Goal: Information Seeking & Learning: Learn about a topic

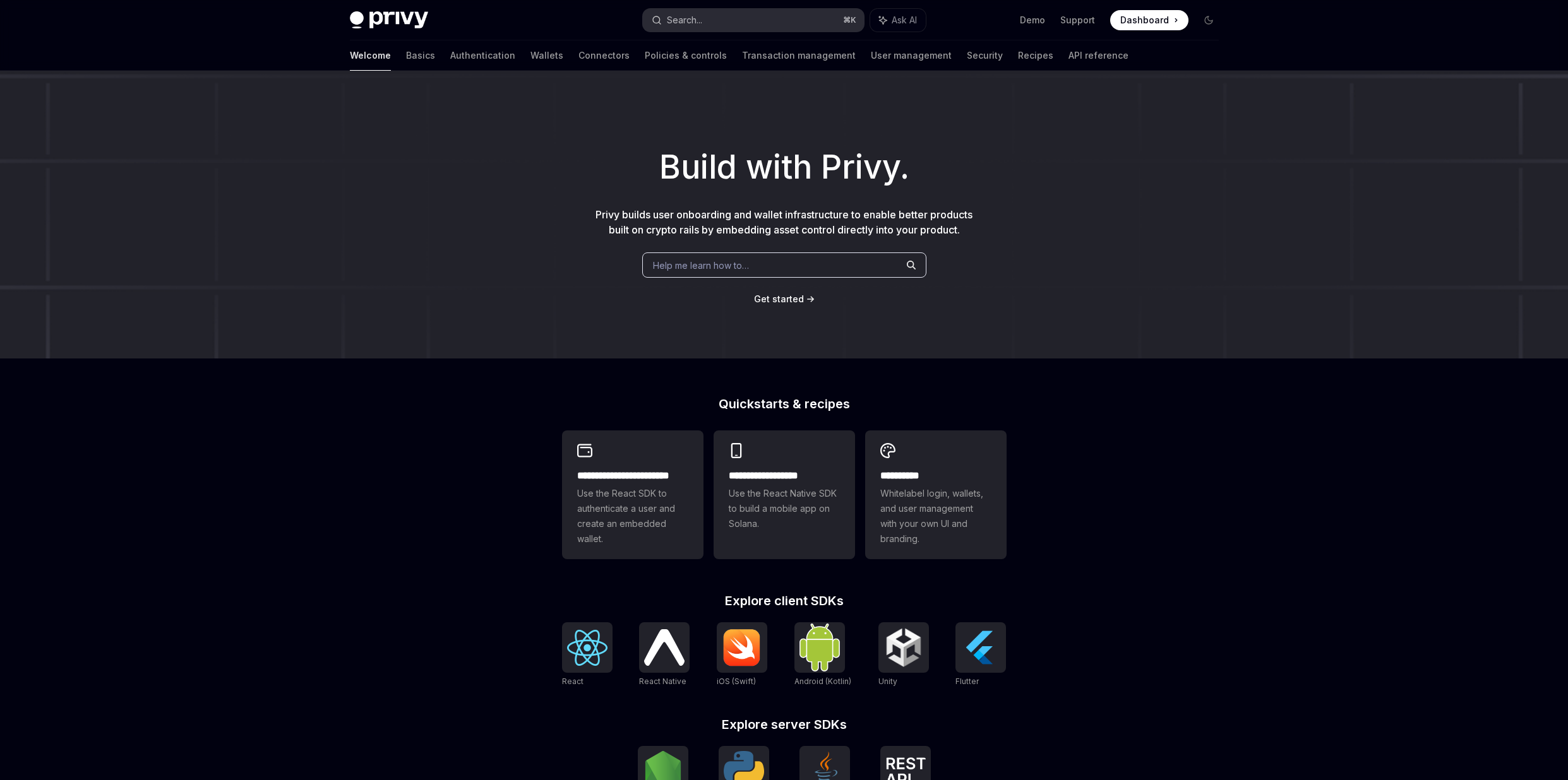
scroll to position [1798, 0]
click at [701, 13] on div "Search..." at bounding box center [685, 20] width 35 height 15
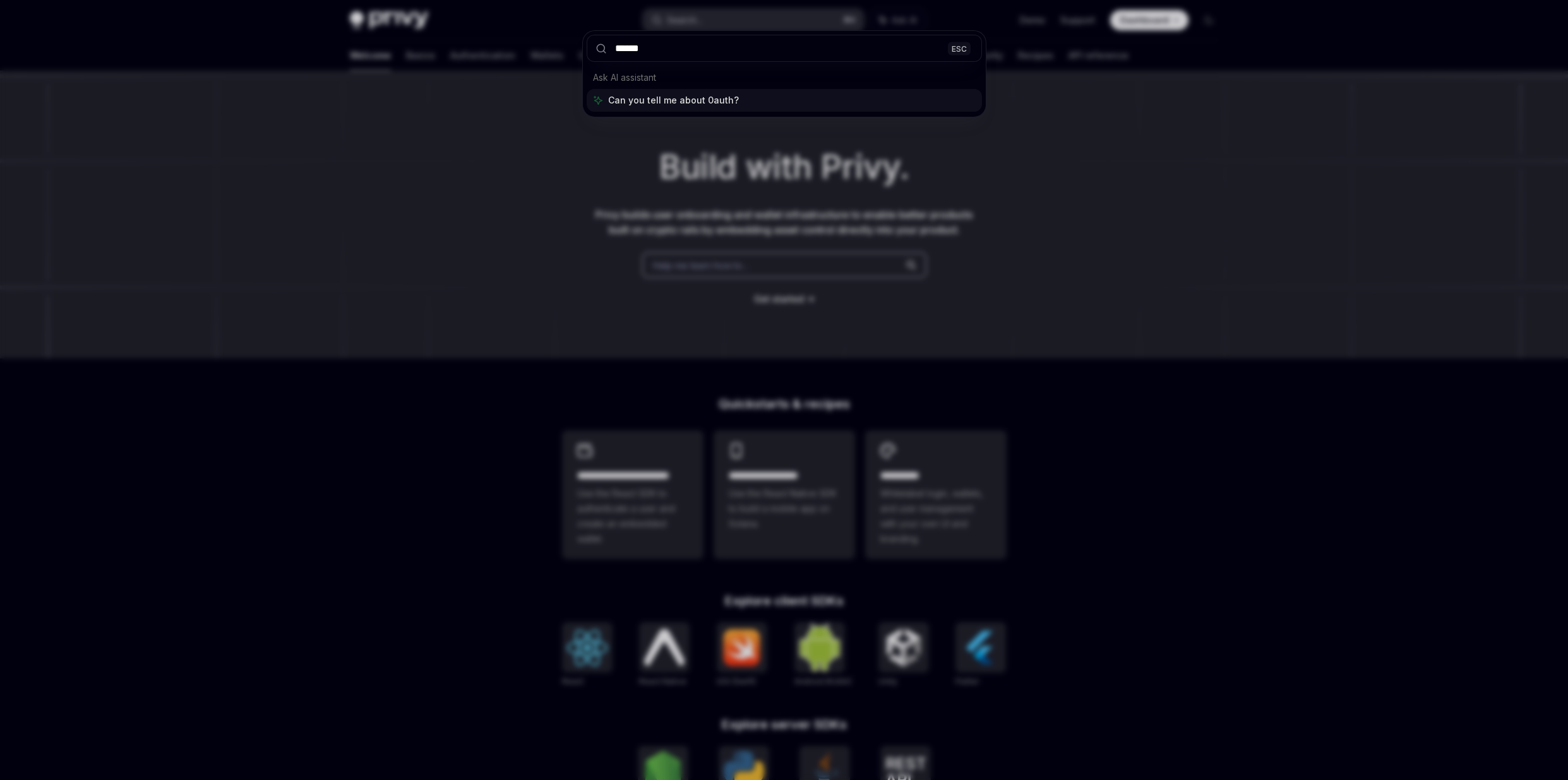
type input "*******"
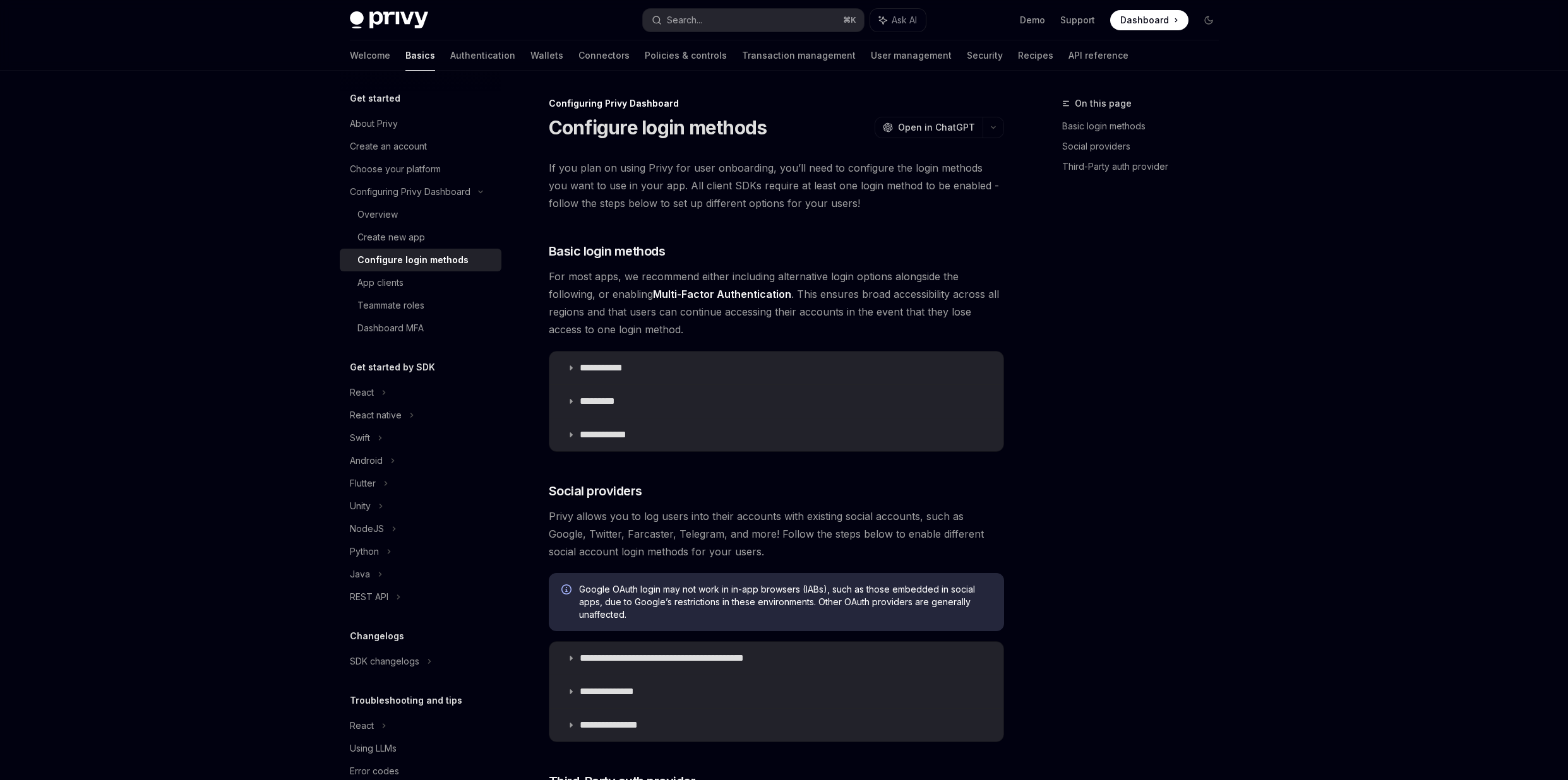
type textarea "*"
click at [694, 22] on div "Search..." at bounding box center [685, 20] width 35 height 15
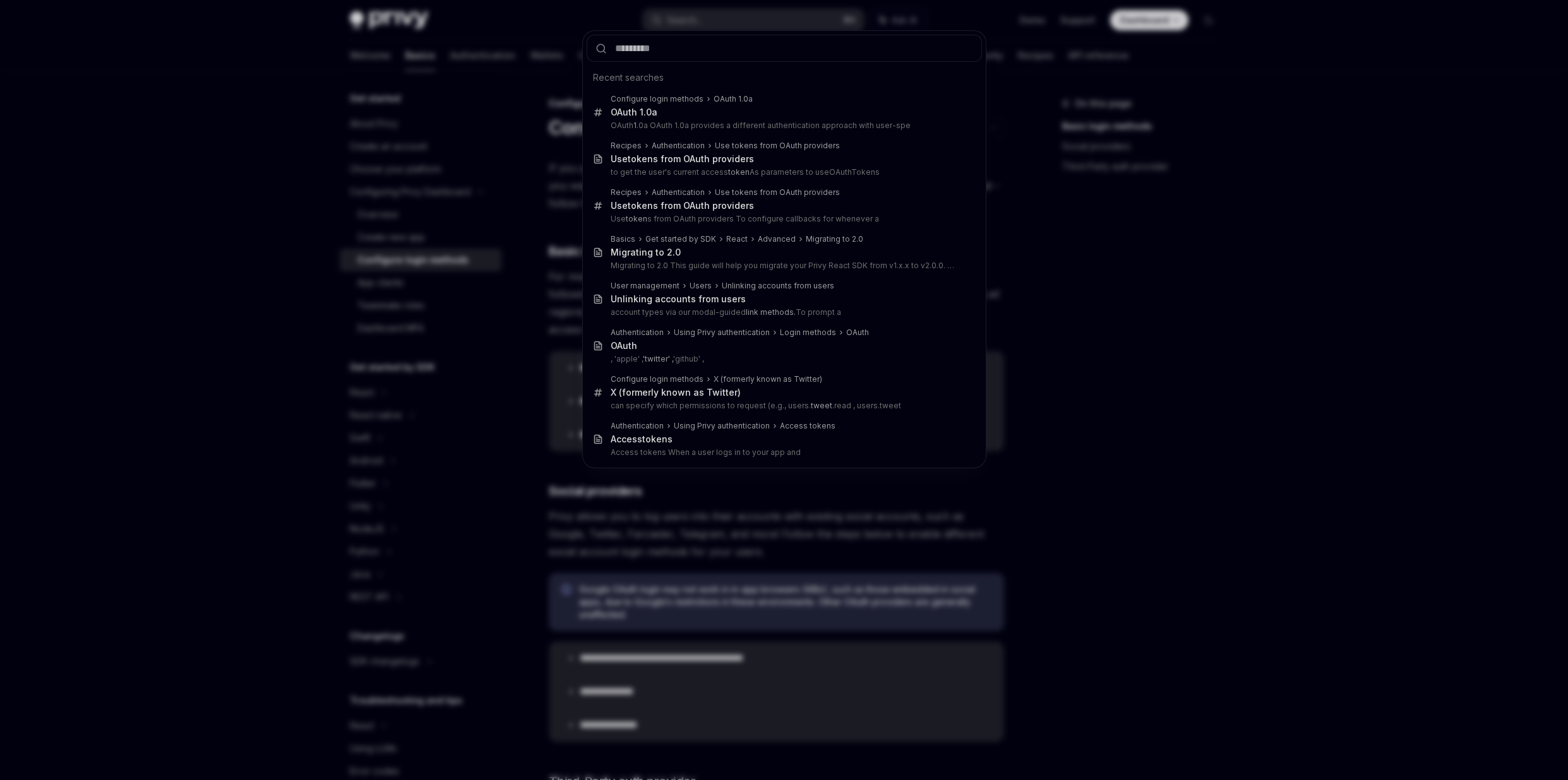
click at [697, 28] on div "Recent searches Configure login methods OAuth 1.0a OAuth 1.0a OAuth 1 .0a OAuth…" at bounding box center [784, 390] width 1568 height 780
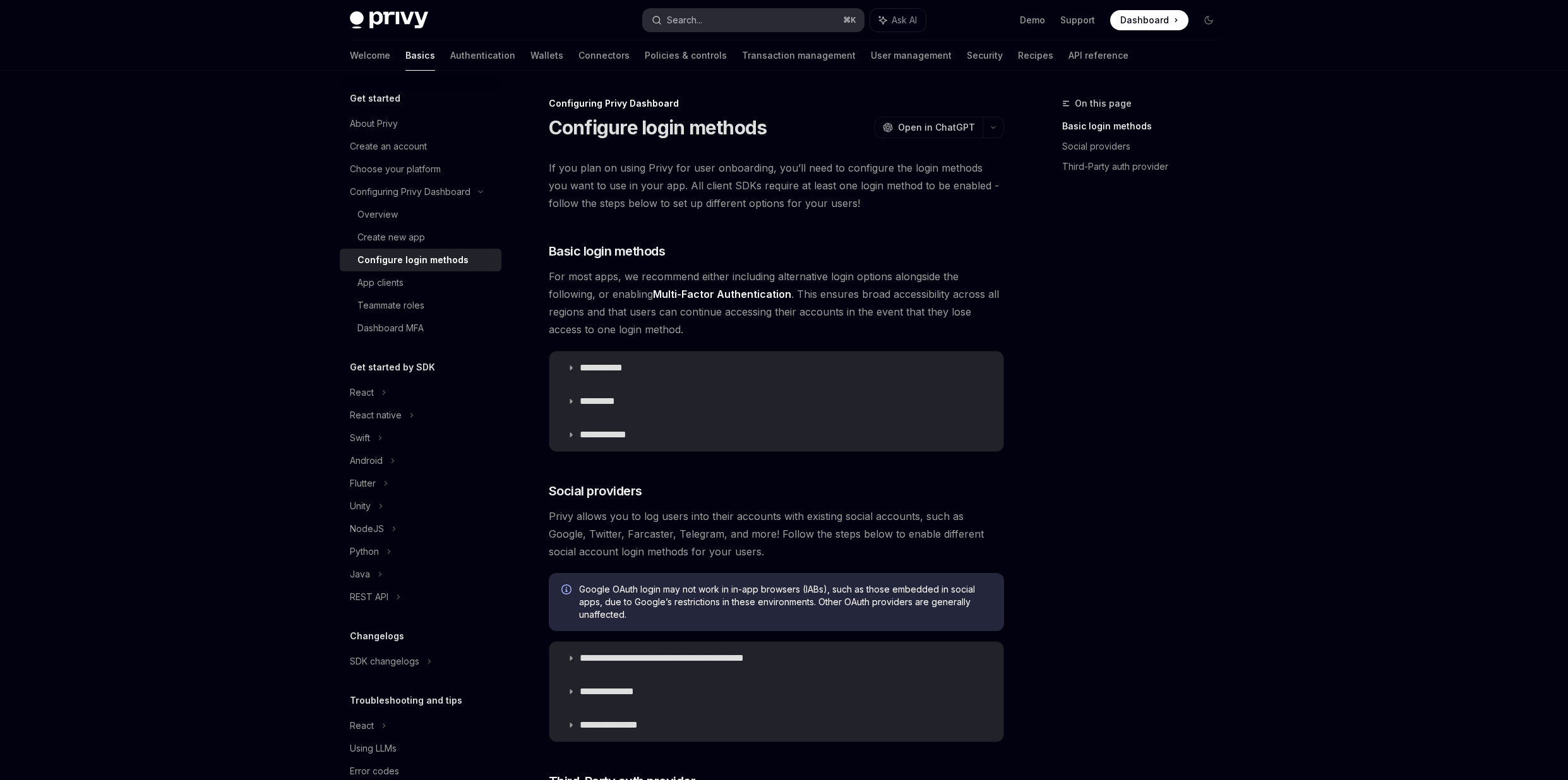
click at [691, 19] on div "Search..." at bounding box center [685, 20] width 35 height 15
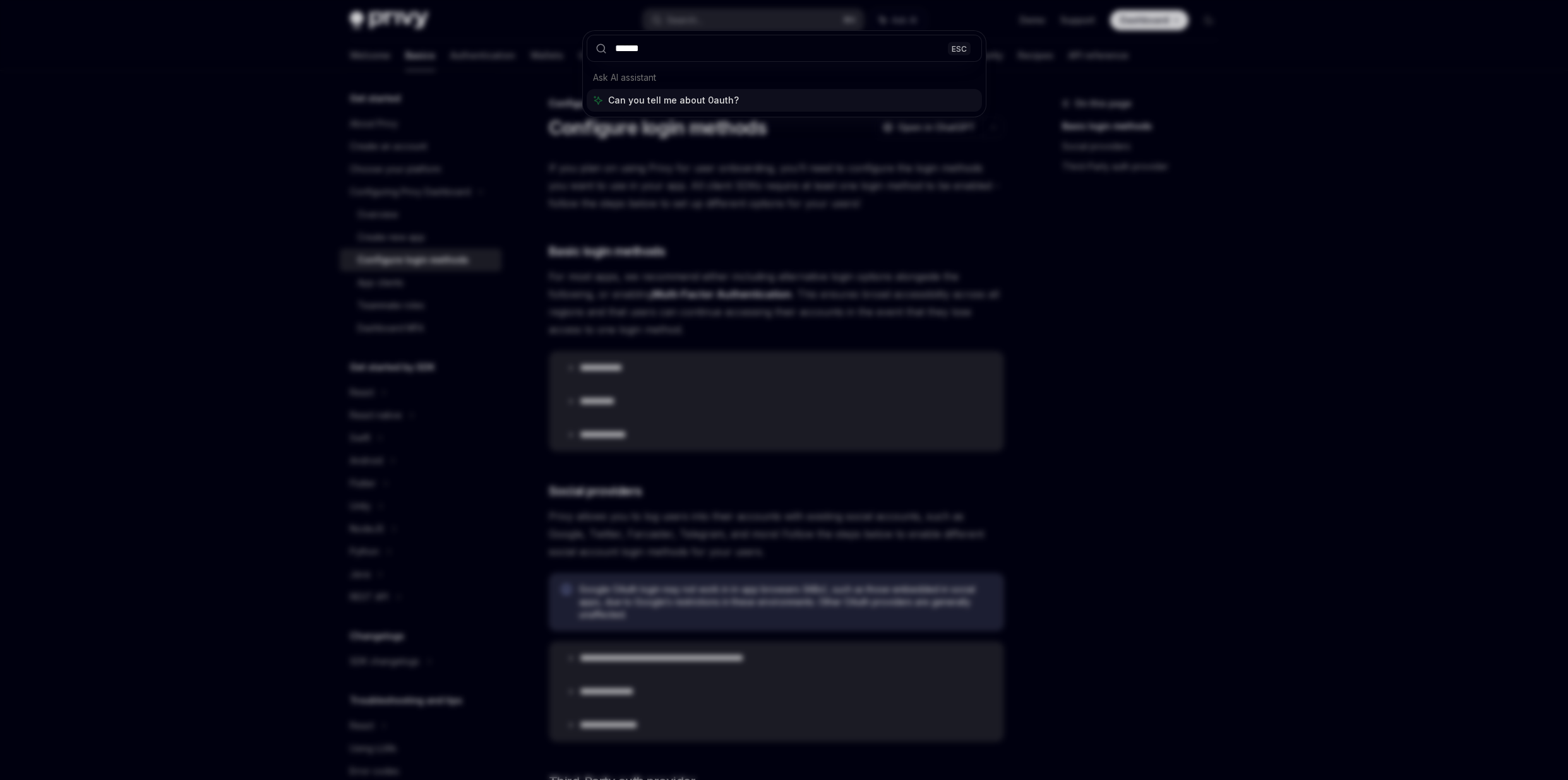
type input "*******"
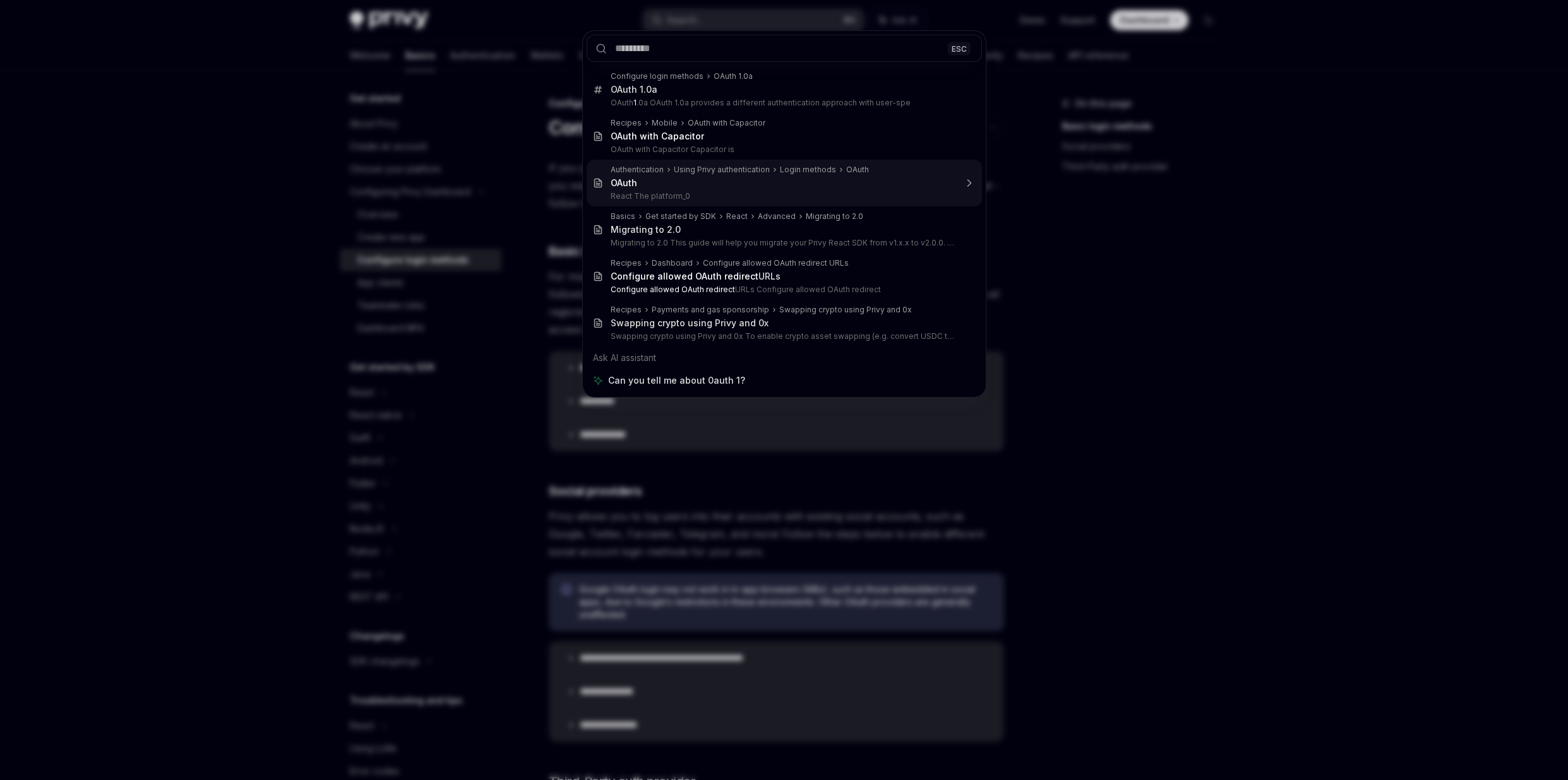
type textarea "*"
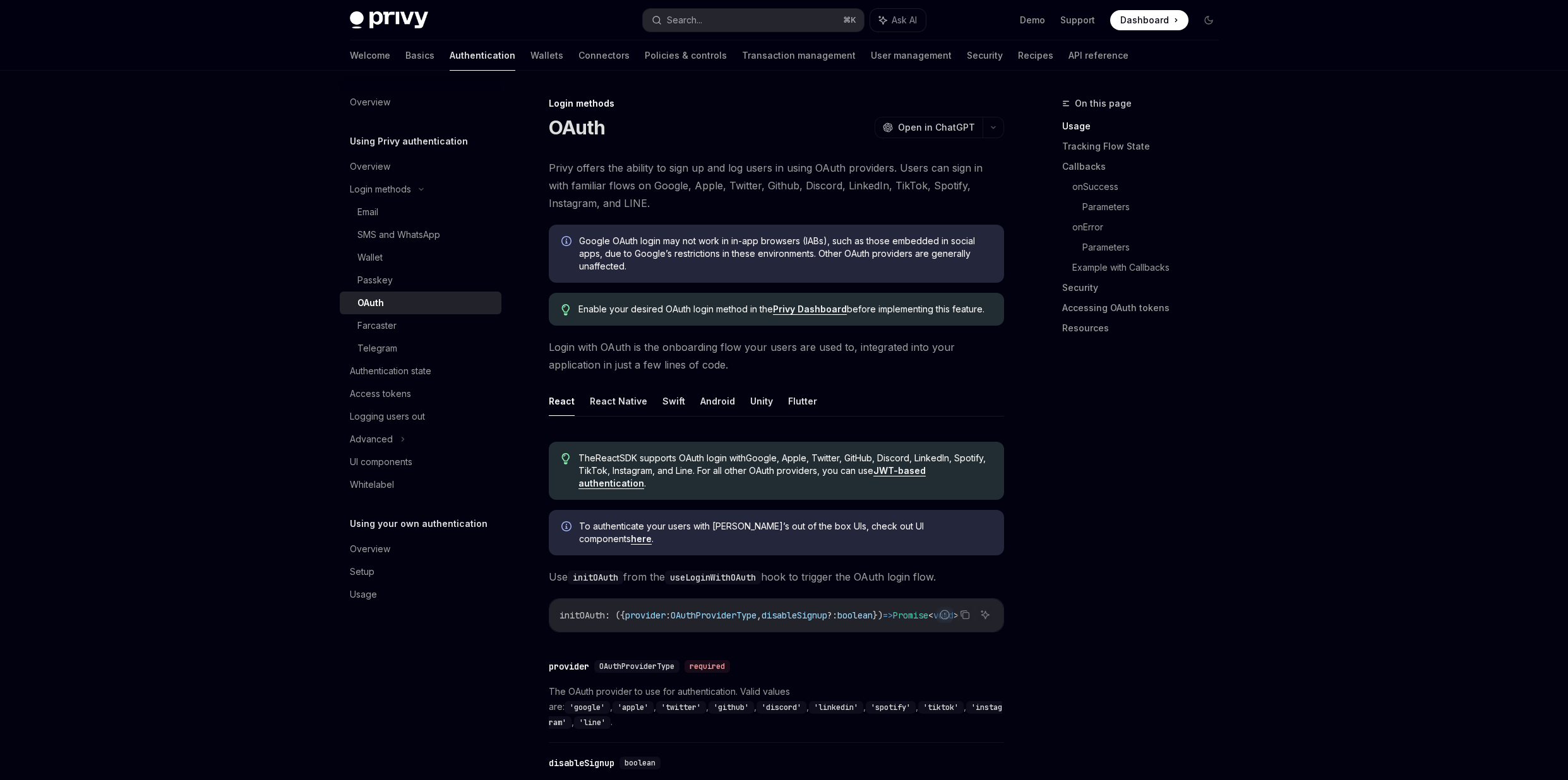
scroll to position [70, 0]
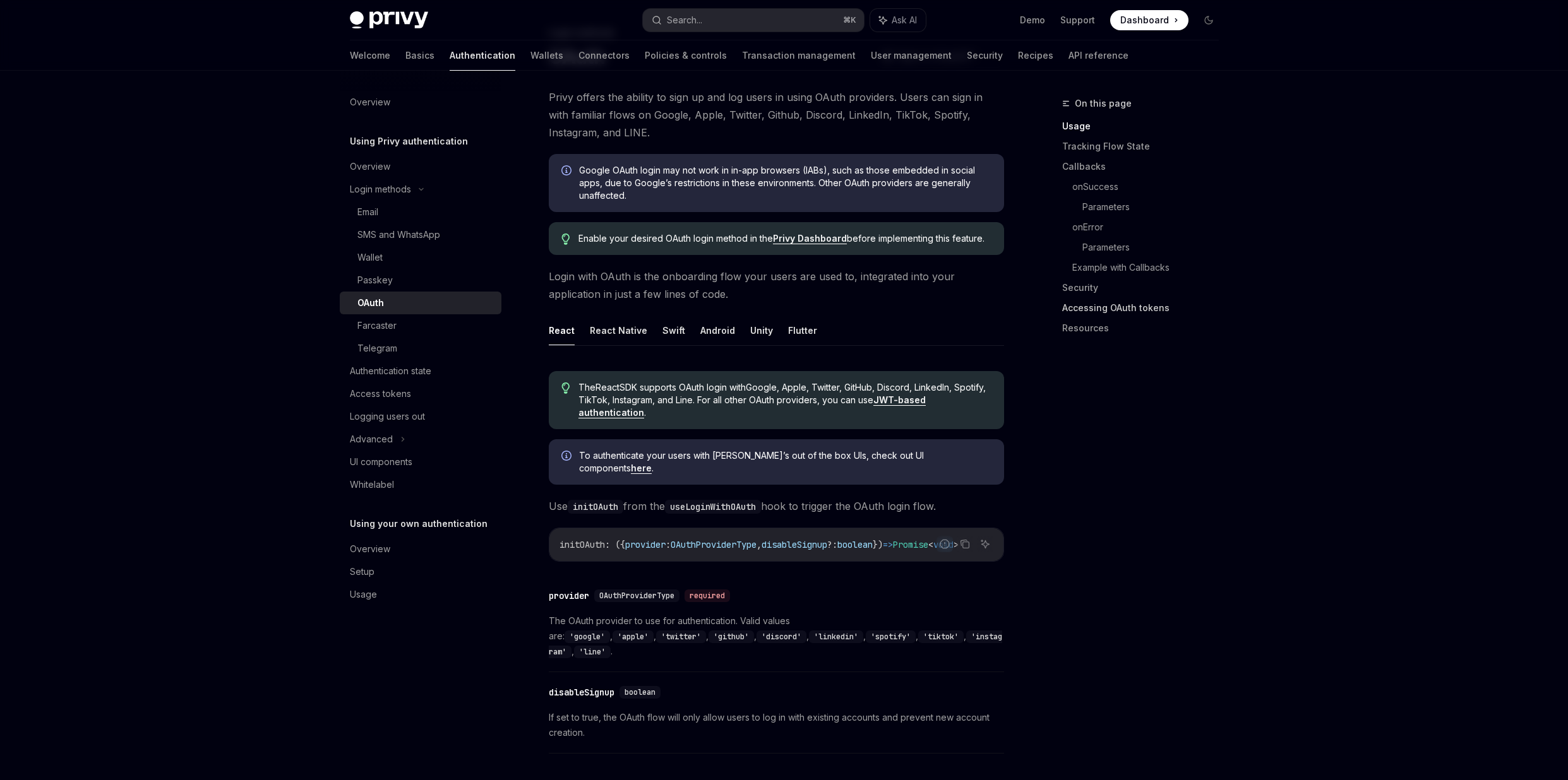
click at [1136, 302] on link "Accessing OAuth tokens" at bounding box center [1145, 308] width 167 height 20
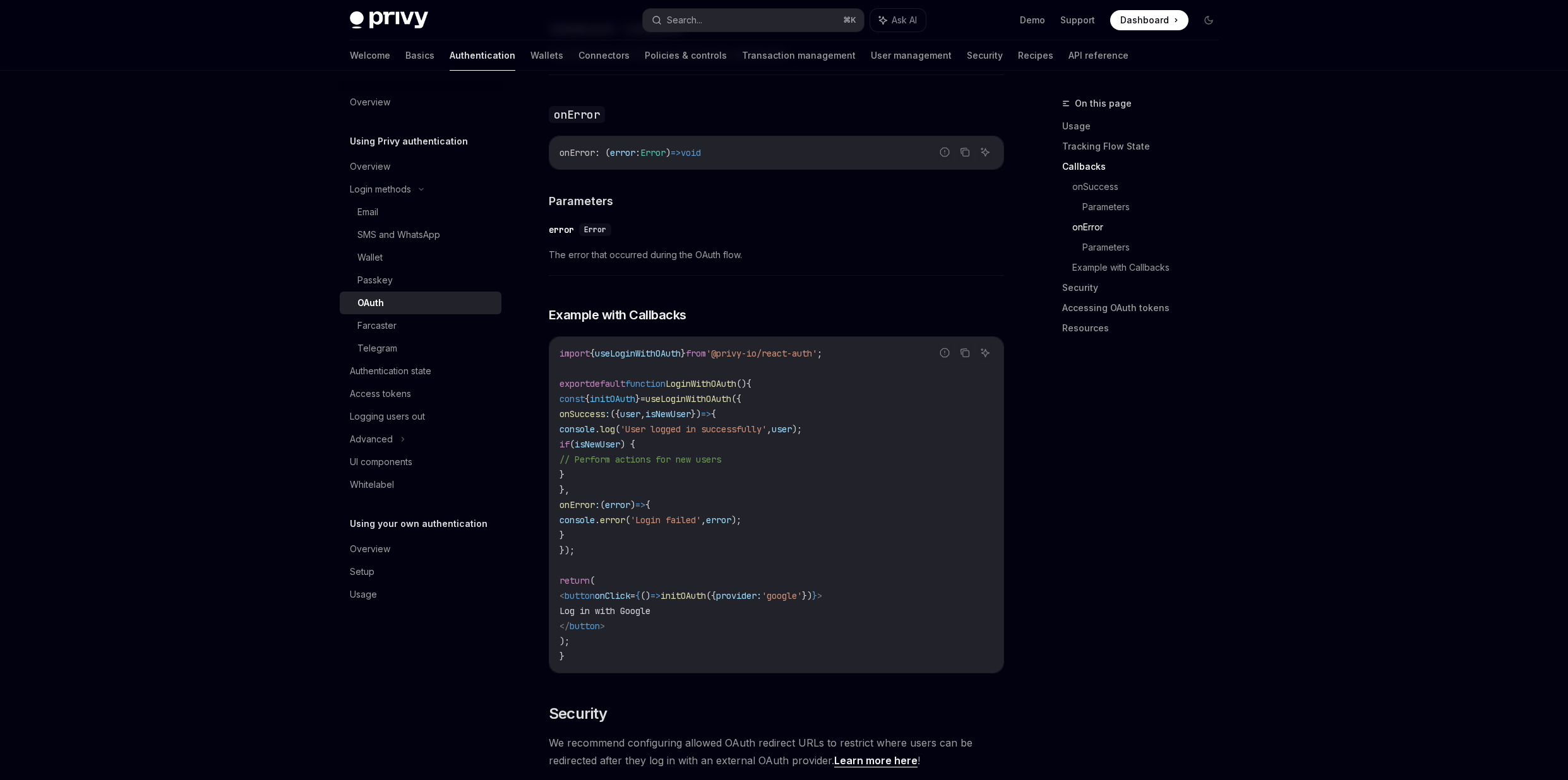
scroll to position [2083, 0]
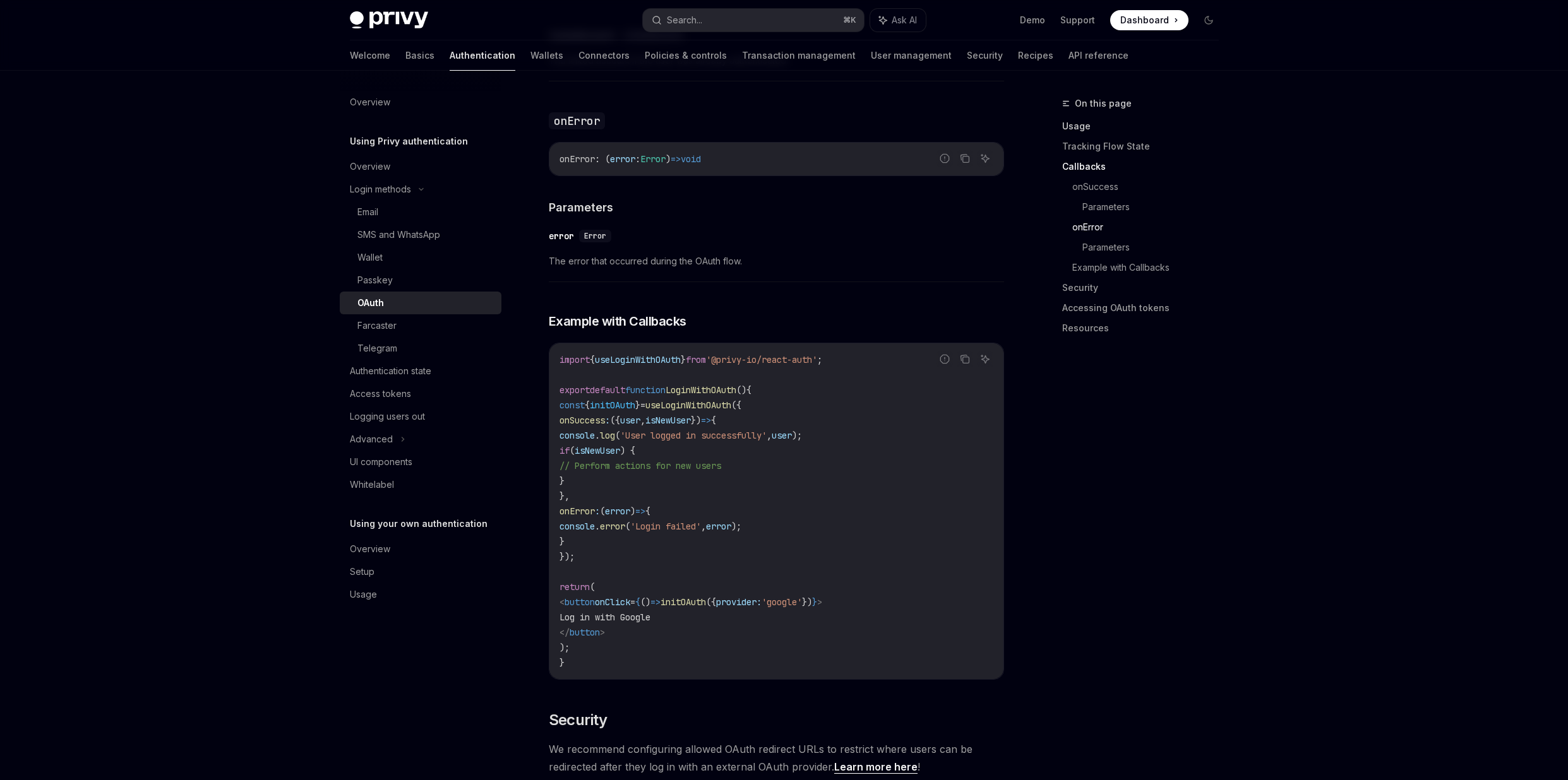
click at [1091, 133] on link "Usage" at bounding box center [1145, 126] width 167 height 20
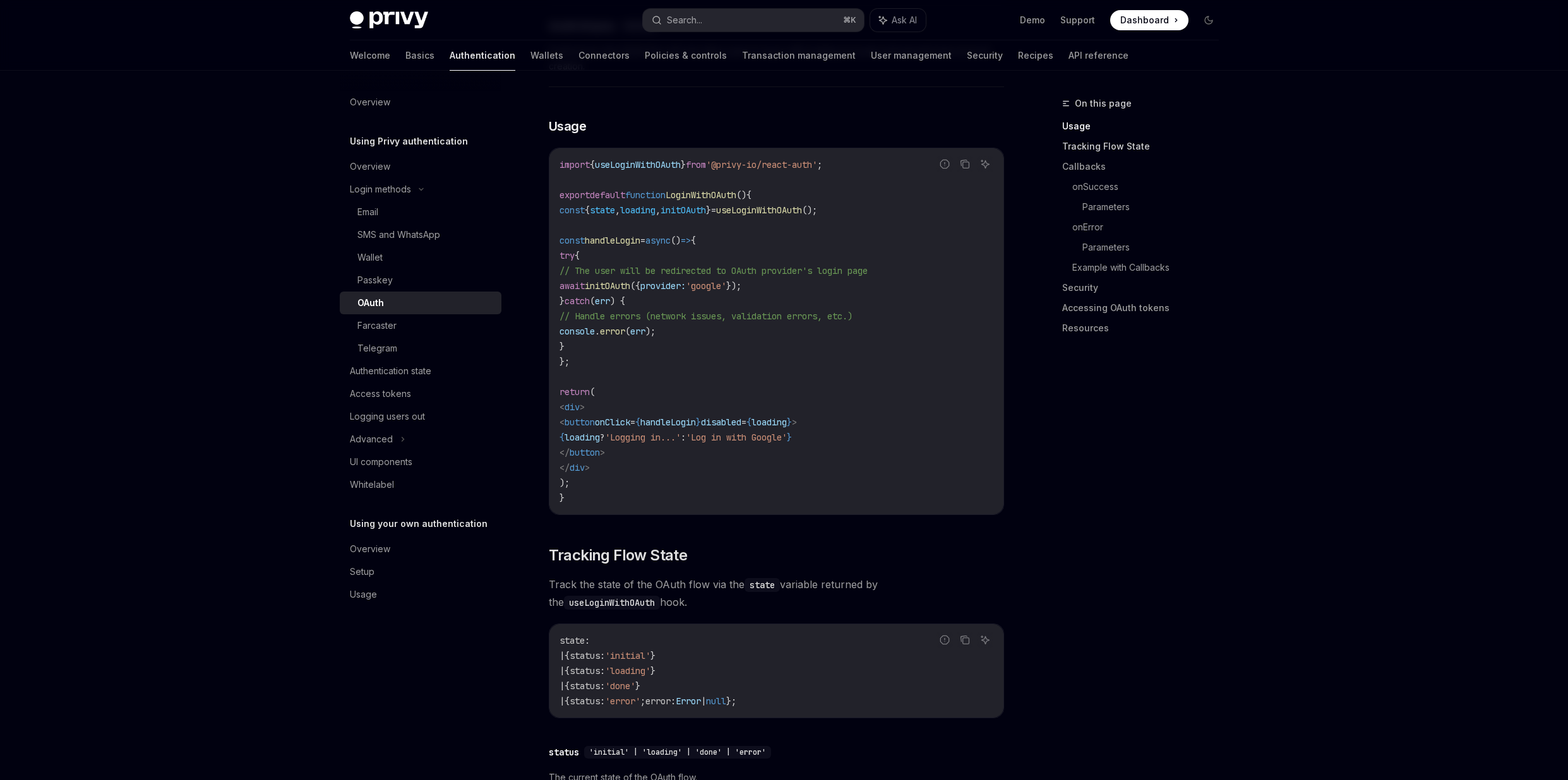
click at [1080, 150] on link "Tracking Flow State" at bounding box center [1145, 146] width 167 height 20
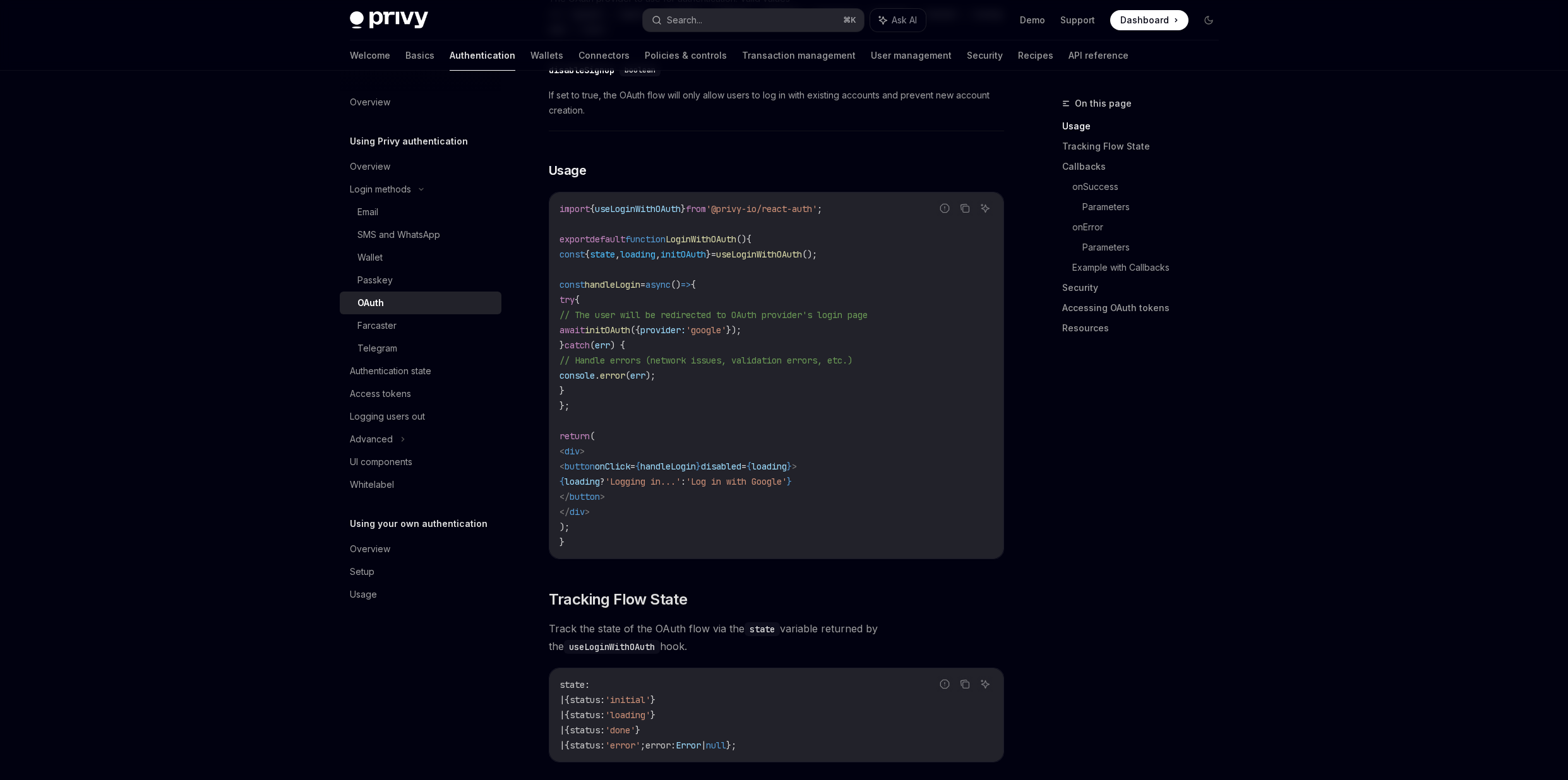
scroll to position [467, 0]
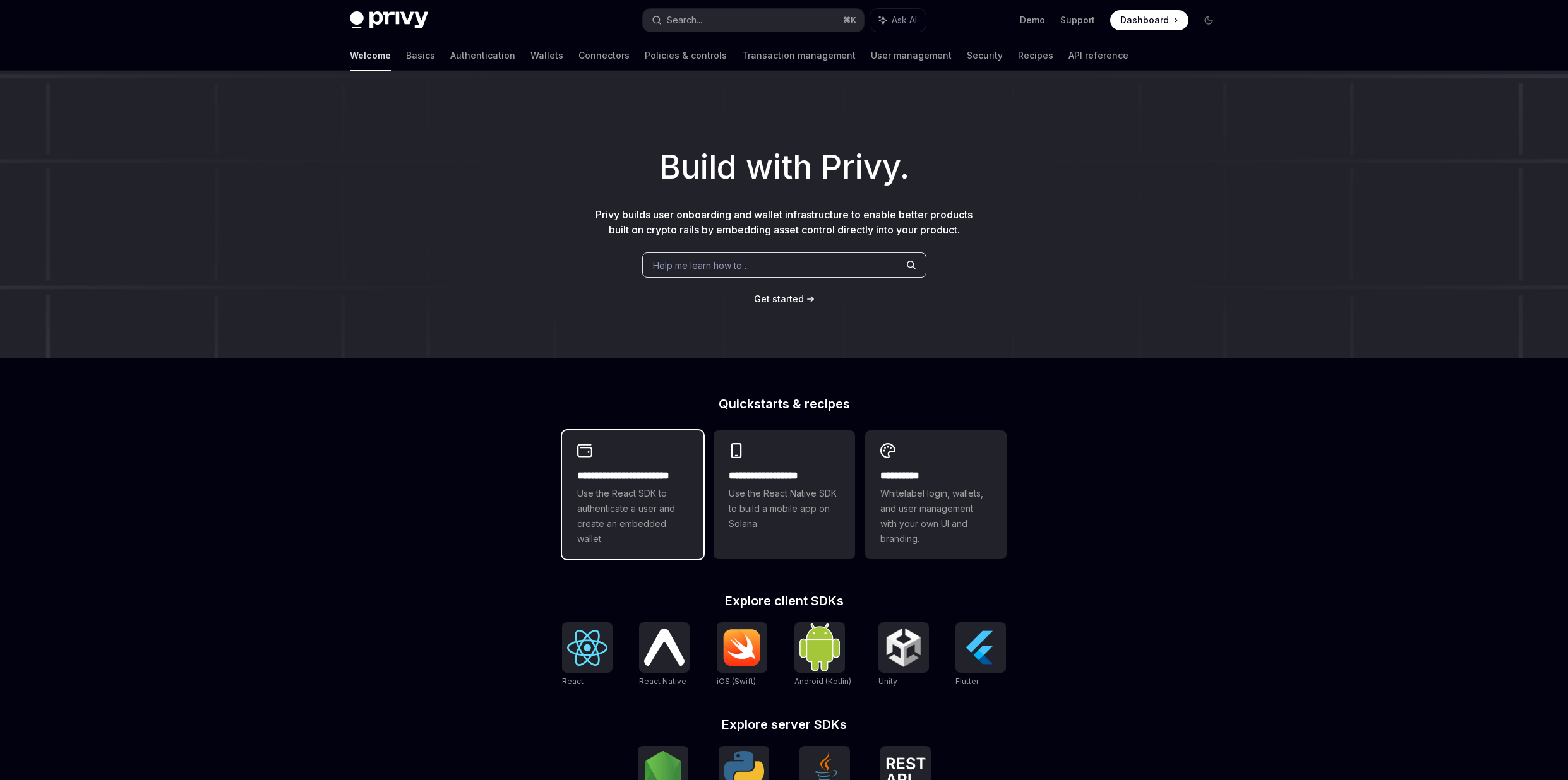
click at [661, 273] on div "Help me learn how to…" at bounding box center [784, 265] width 284 height 26
